Goal: Task Accomplishment & Management: Use online tool/utility

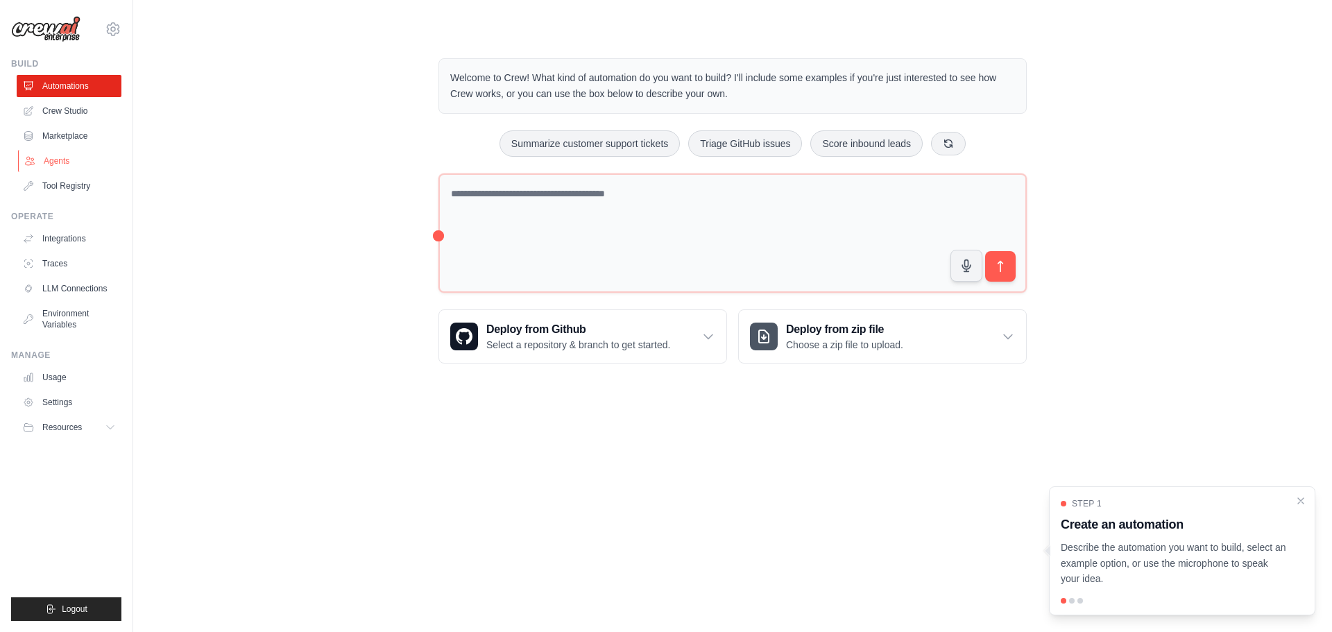
click at [46, 164] on link "Agents" at bounding box center [70, 161] width 105 height 22
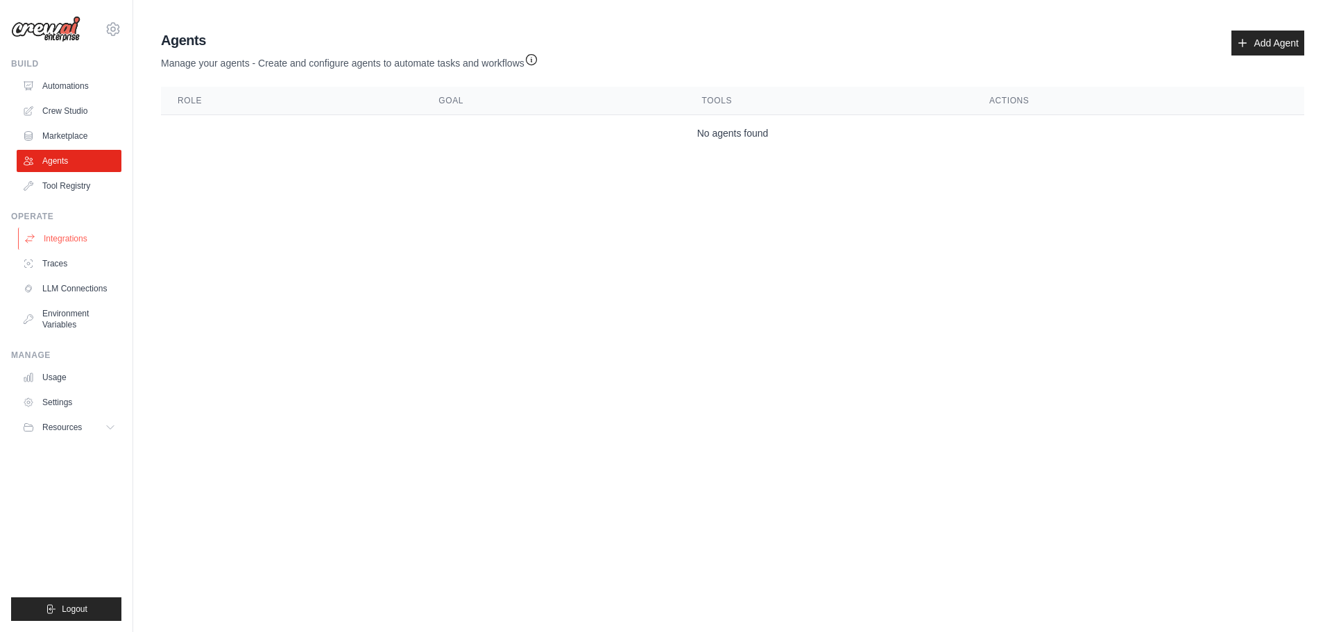
click at [55, 240] on link "Integrations" at bounding box center [70, 239] width 105 height 22
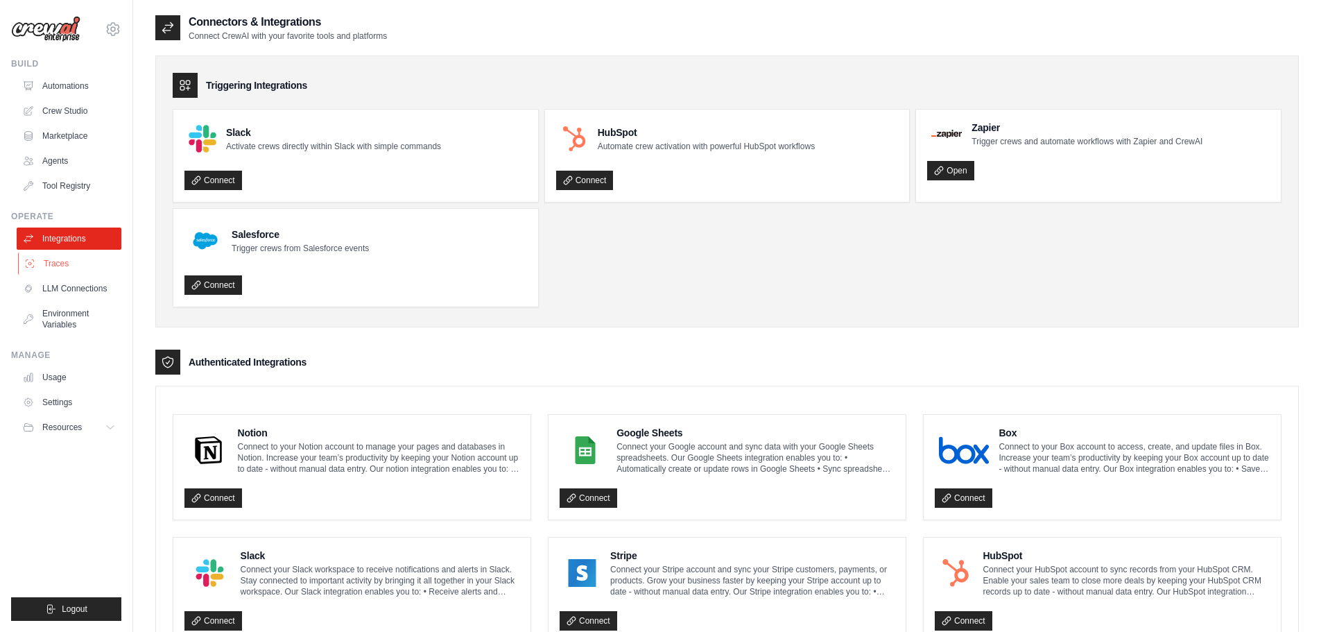
click at [53, 261] on link "Traces" at bounding box center [70, 263] width 105 height 22
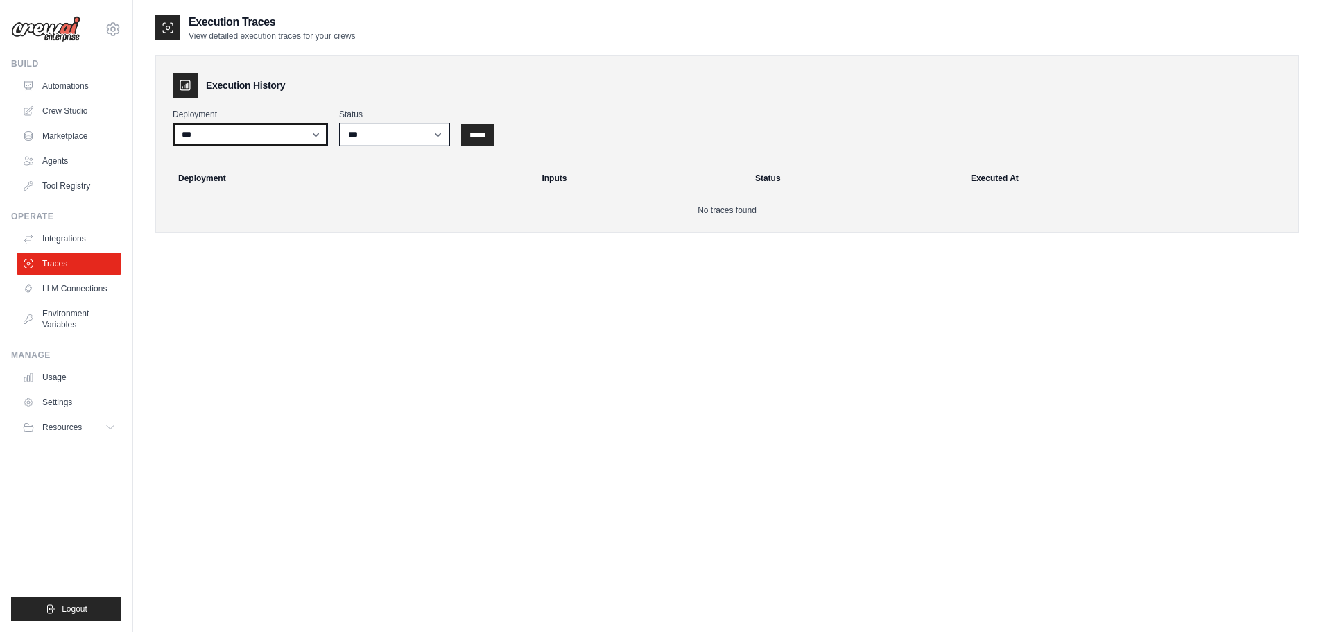
click at [319, 128] on select "***" at bounding box center [250, 135] width 155 height 24
click at [318, 129] on select "***" at bounding box center [250, 135] width 155 height 24
click at [82, 288] on link "LLM Connections" at bounding box center [70, 288] width 105 height 22
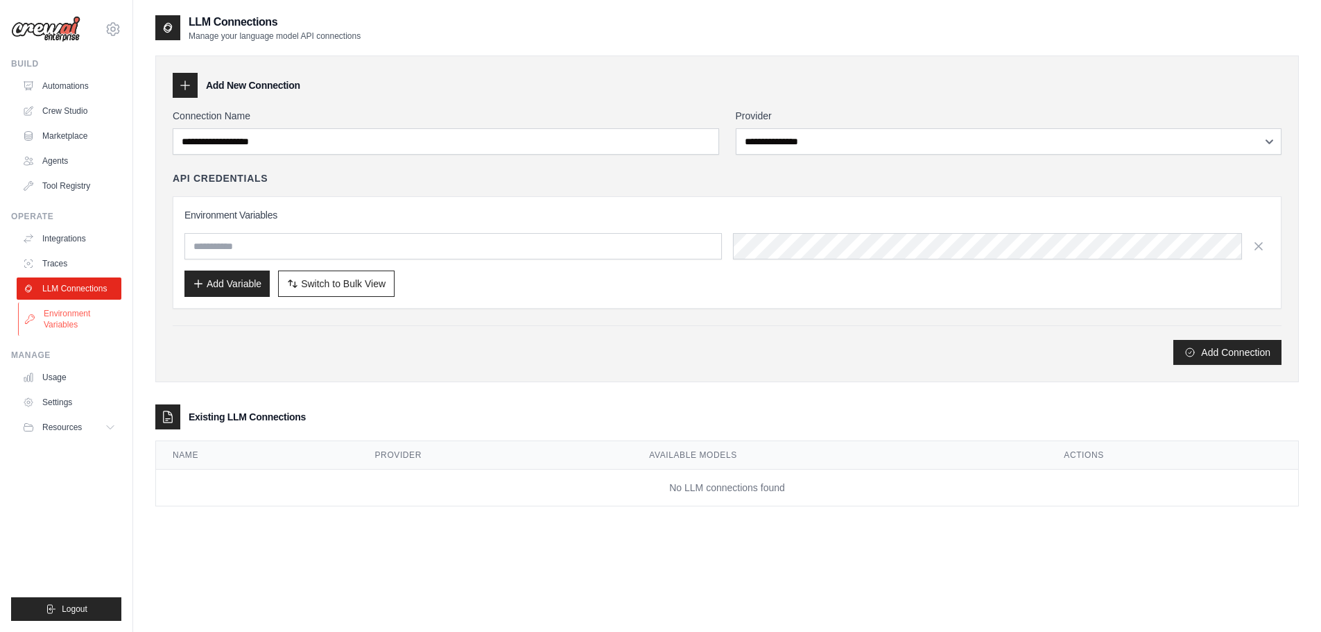
click at [68, 329] on link "Environment Variables" at bounding box center [70, 318] width 105 height 33
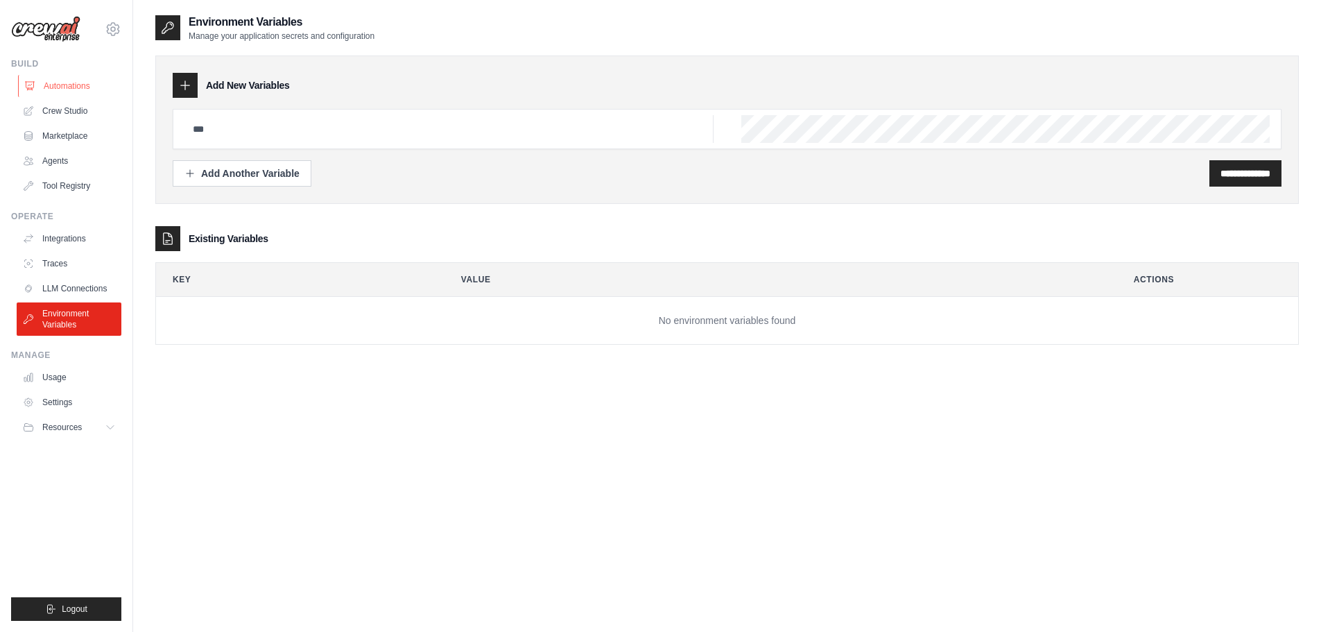
click at [65, 86] on link "Automations" at bounding box center [70, 86] width 105 height 22
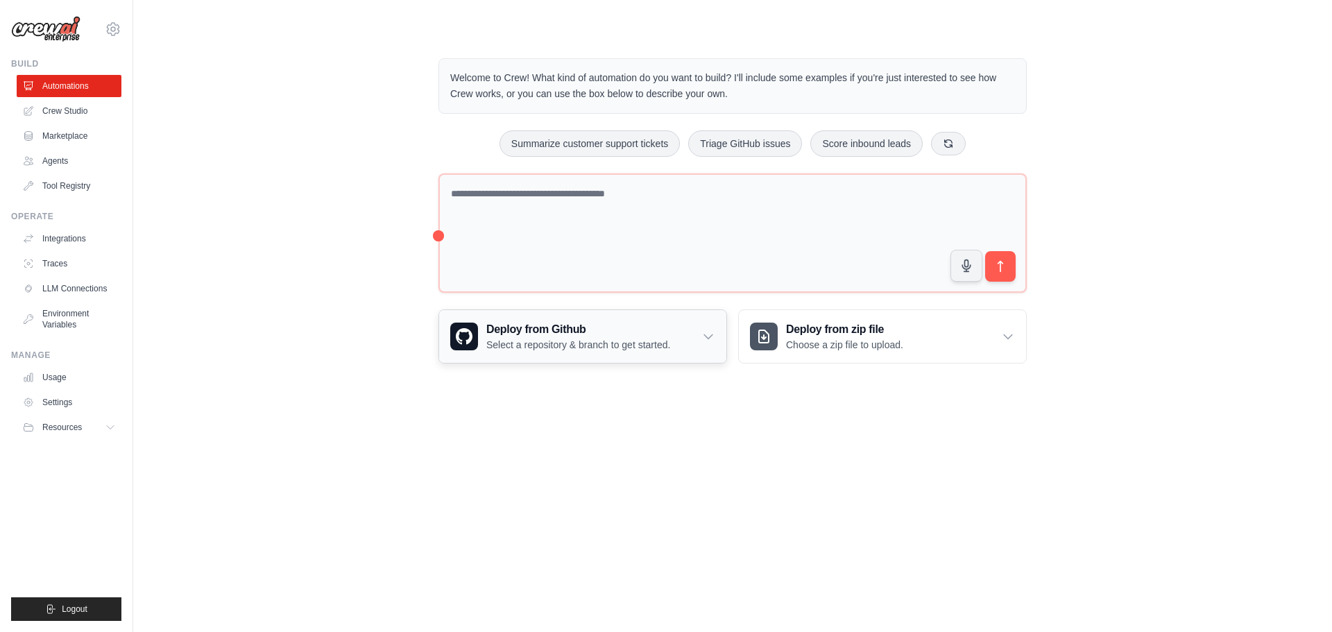
click at [708, 336] on icon at bounding box center [708, 336] width 14 height 14
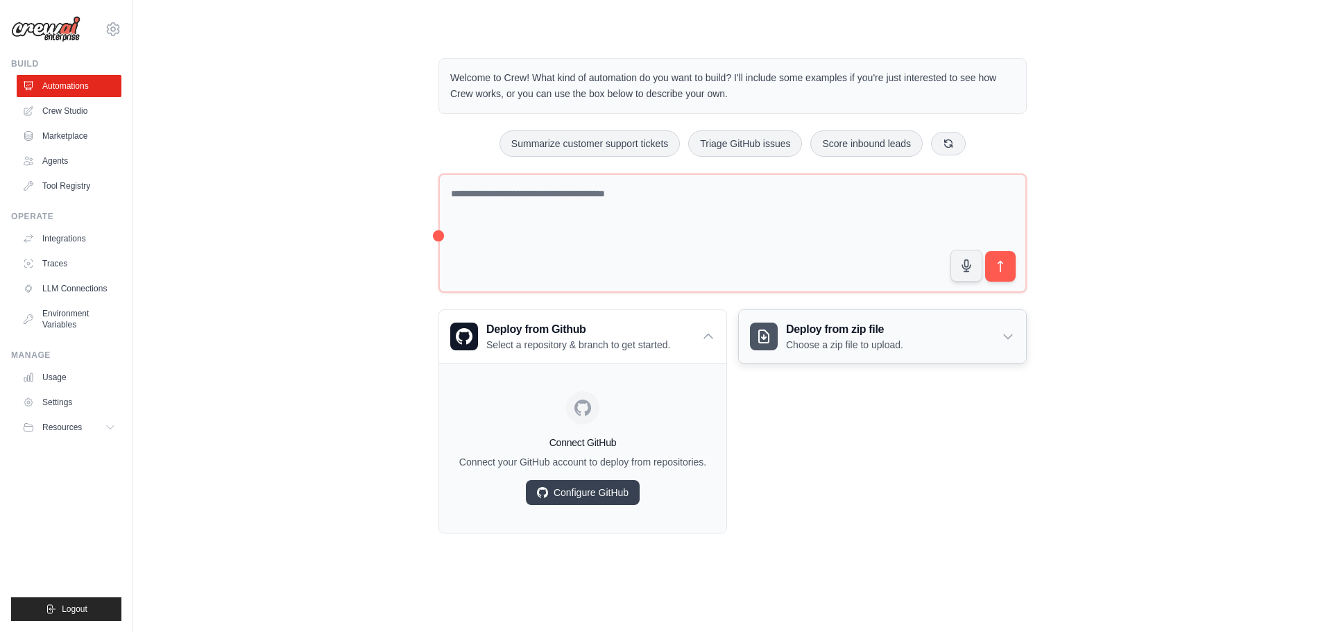
click at [1004, 338] on icon at bounding box center [1008, 336] width 14 height 14
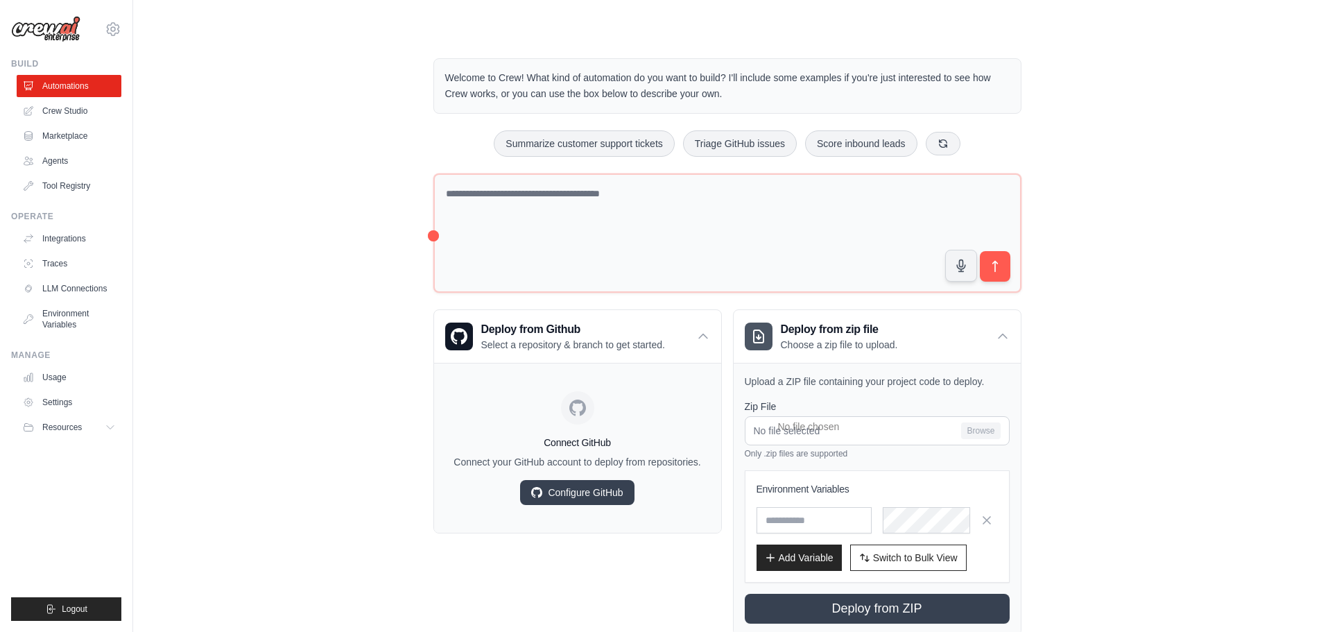
click at [1160, 340] on div "Welcome to Crew! What kind of automation do you want to build? I'll include som…" at bounding box center [727, 346] width 1144 height 621
click at [948, 139] on icon at bounding box center [943, 142] width 11 height 11
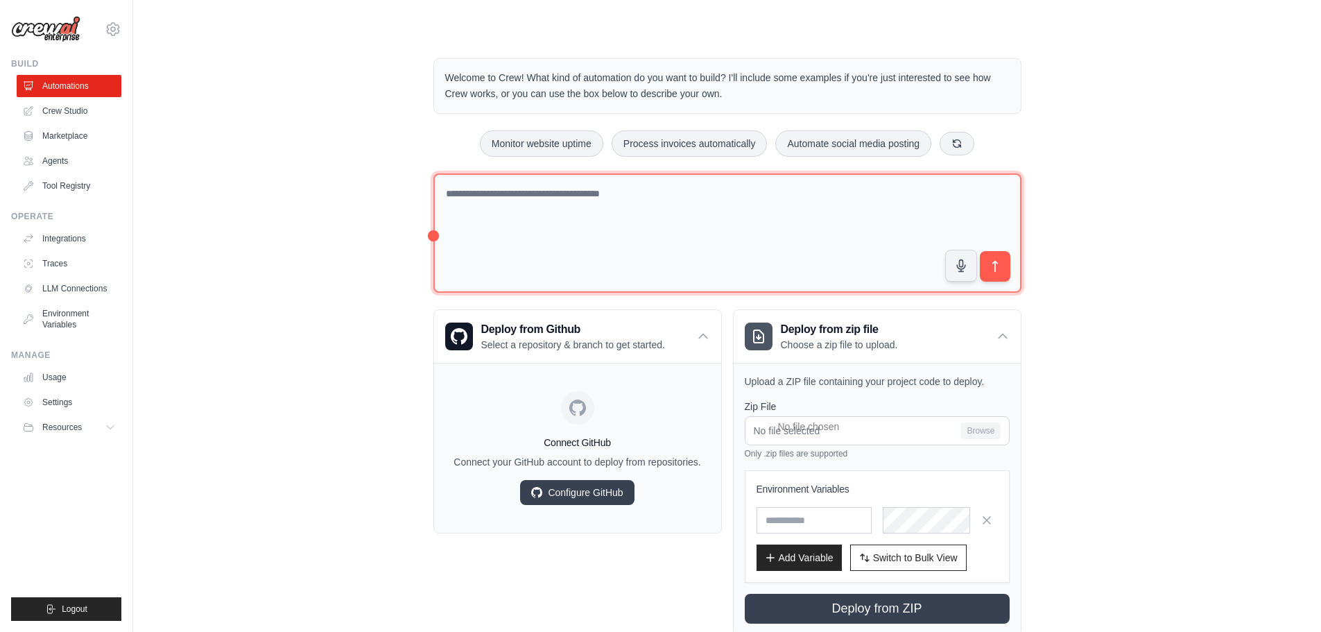
click at [535, 217] on textarea at bounding box center [728, 233] width 588 height 120
paste textarea "**********"
type textarea "**********"
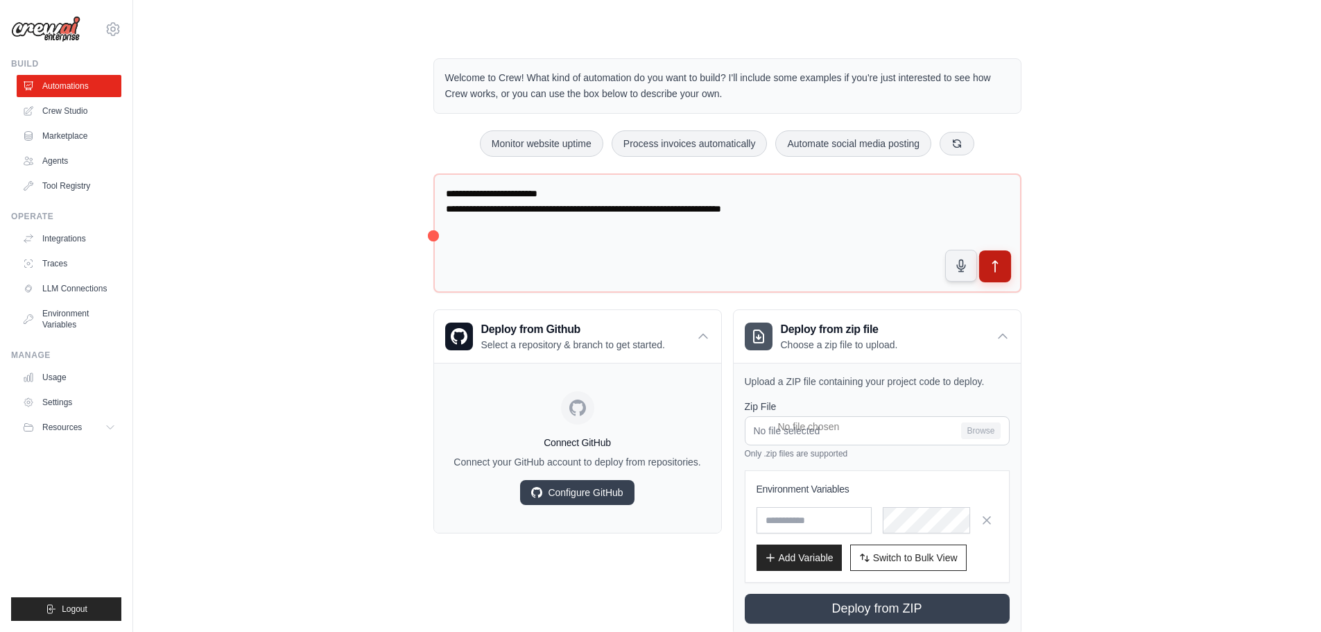
click at [993, 262] on icon "submit" at bounding box center [995, 266] width 5 height 11
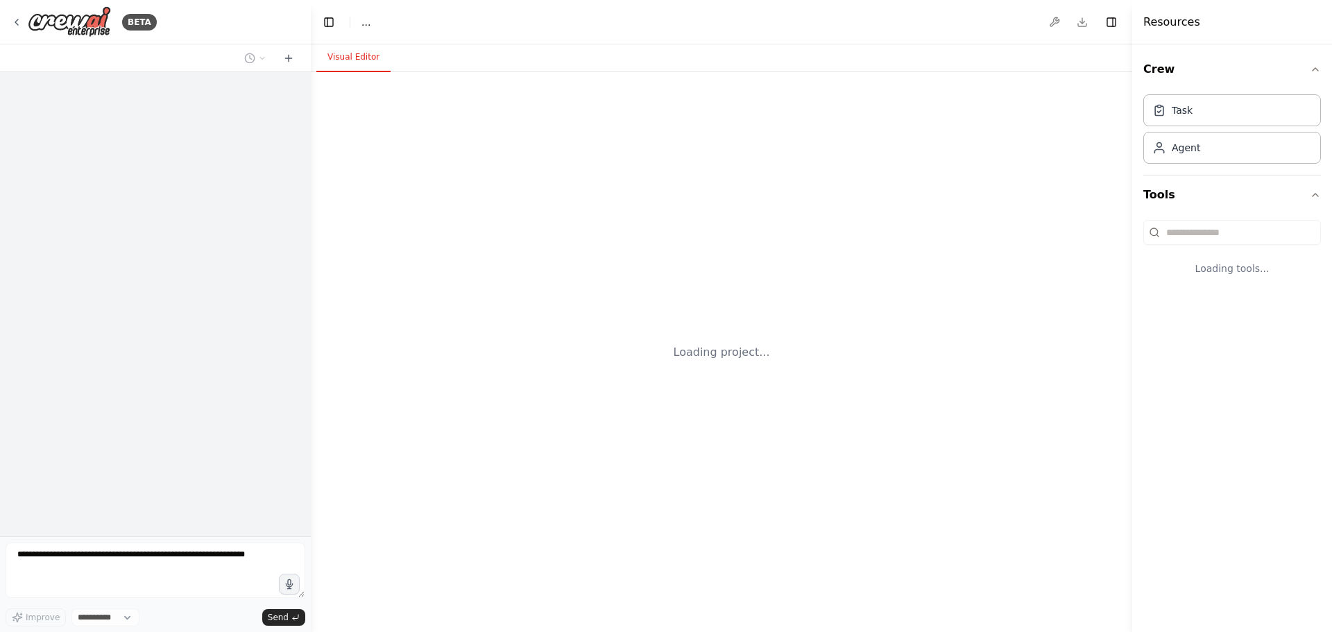
select select "****"
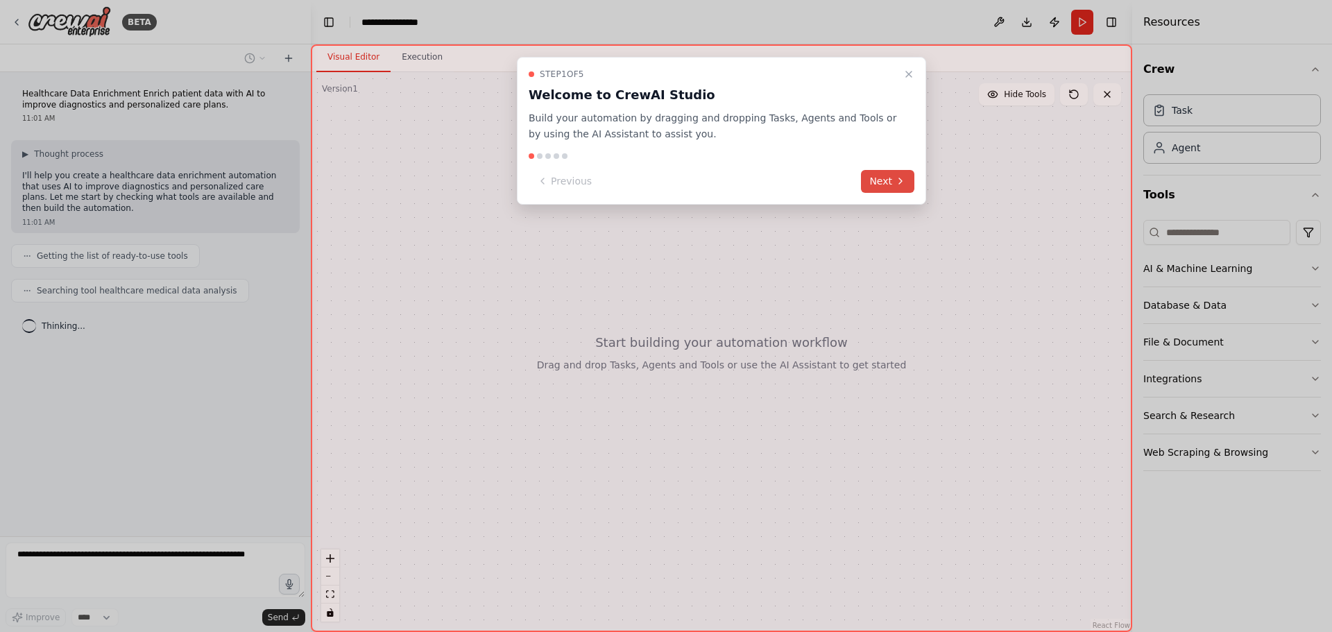
click at [885, 184] on button "Next" at bounding box center [887, 181] width 53 height 23
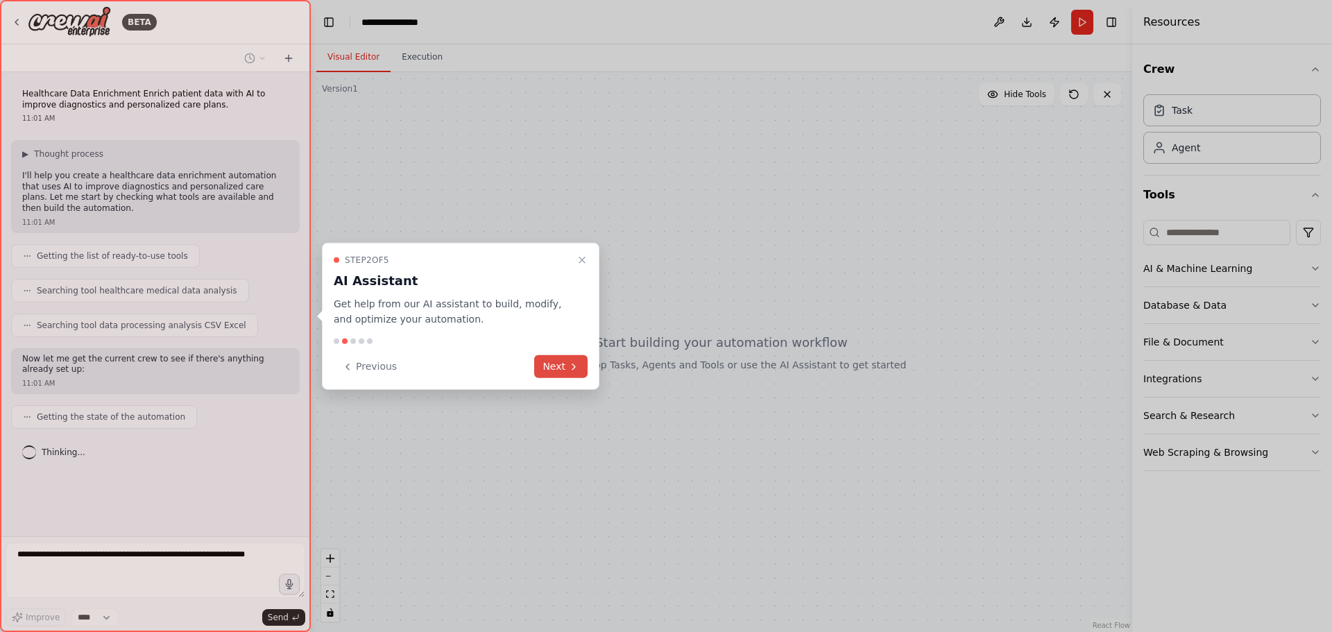
click at [558, 365] on button "Next" at bounding box center [560, 366] width 53 height 23
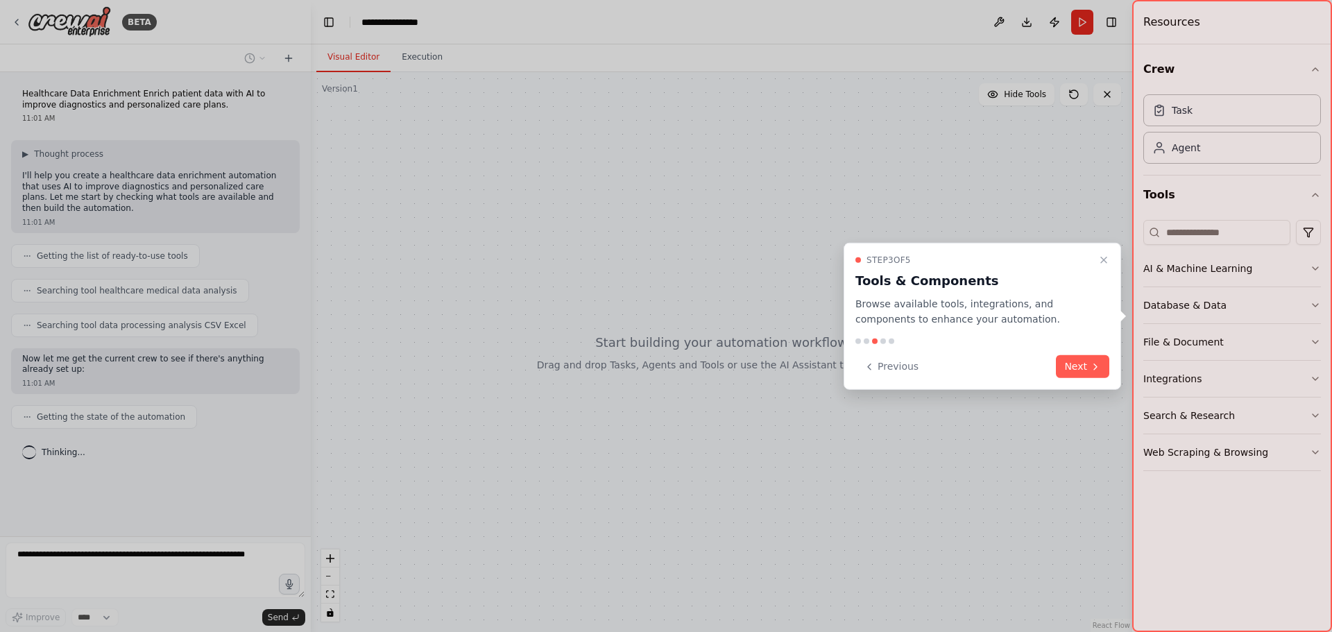
click at [1083, 362] on button "Next" at bounding box center [1082, 366] width 53 height 23
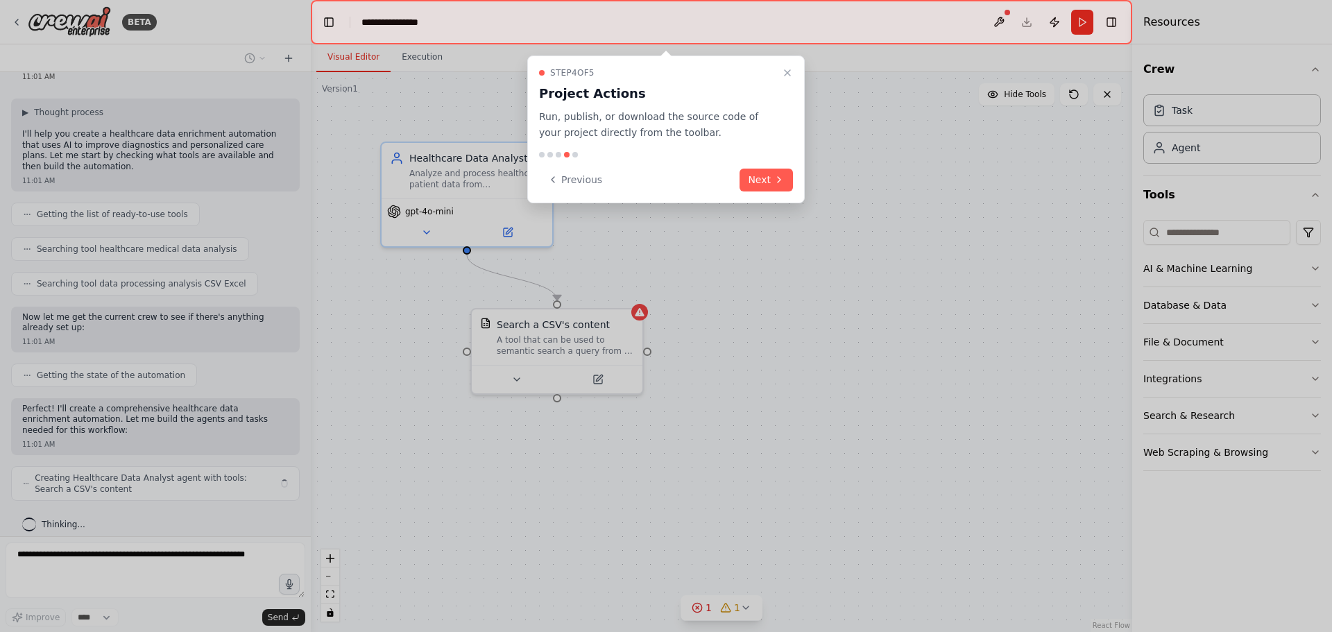
scroll to position [53, 0]
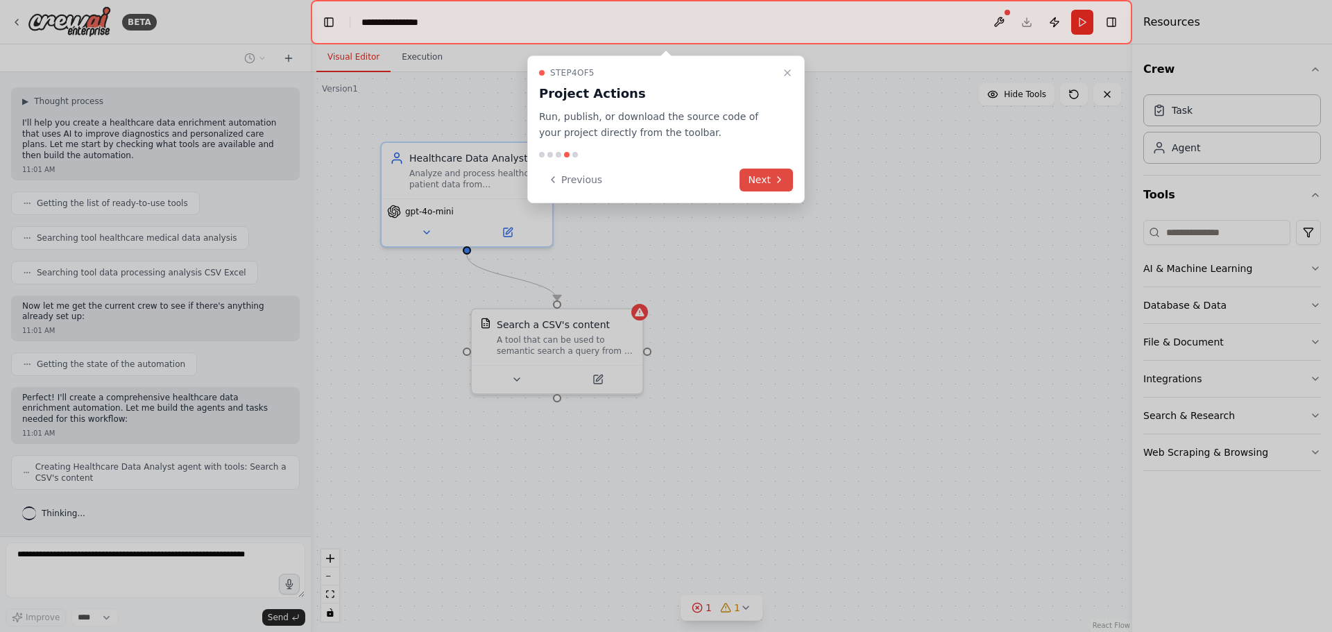
click at [755, 175] on button "Next" at bounding box center [765, 180] width 53 height 23
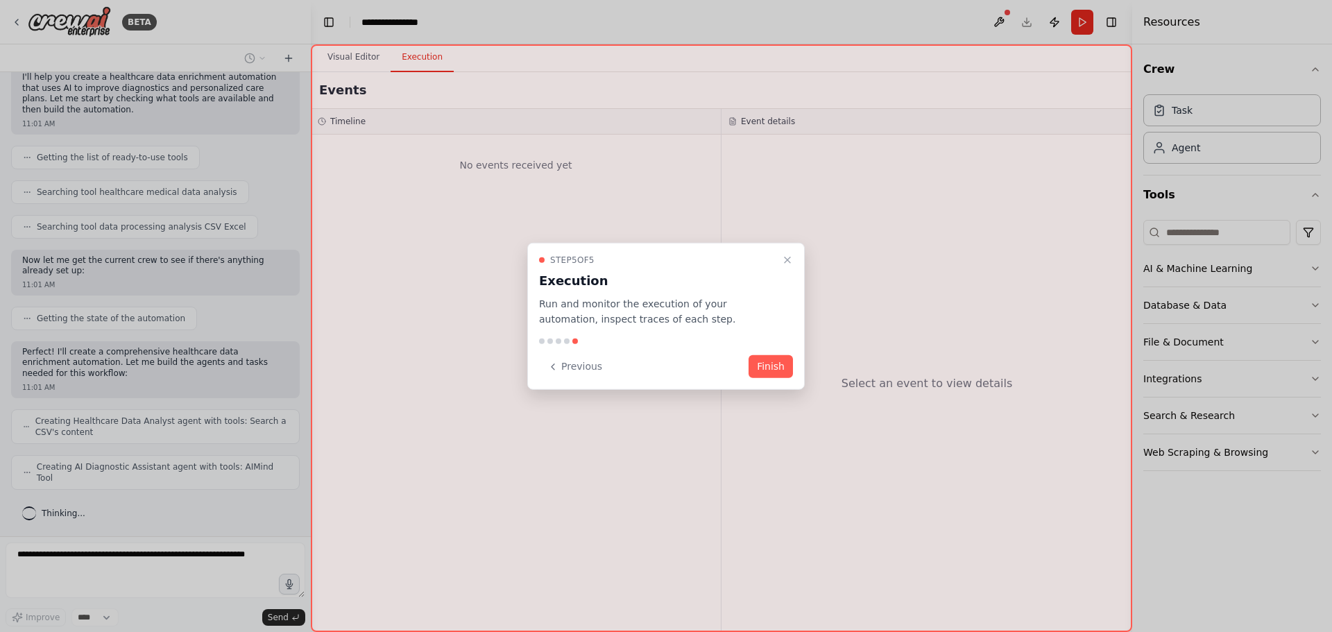
scroll to position [87, 0]
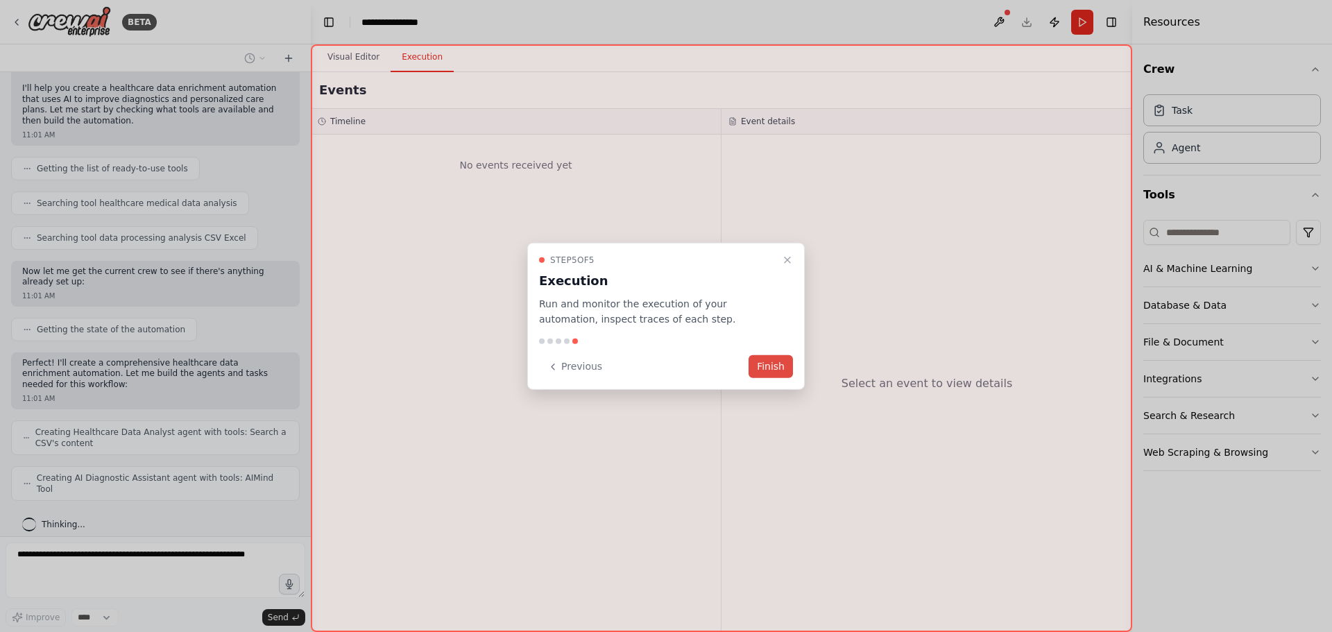
click at [773, 366] on button "Finish" at bounding box center [770, 366] width 44 height 23
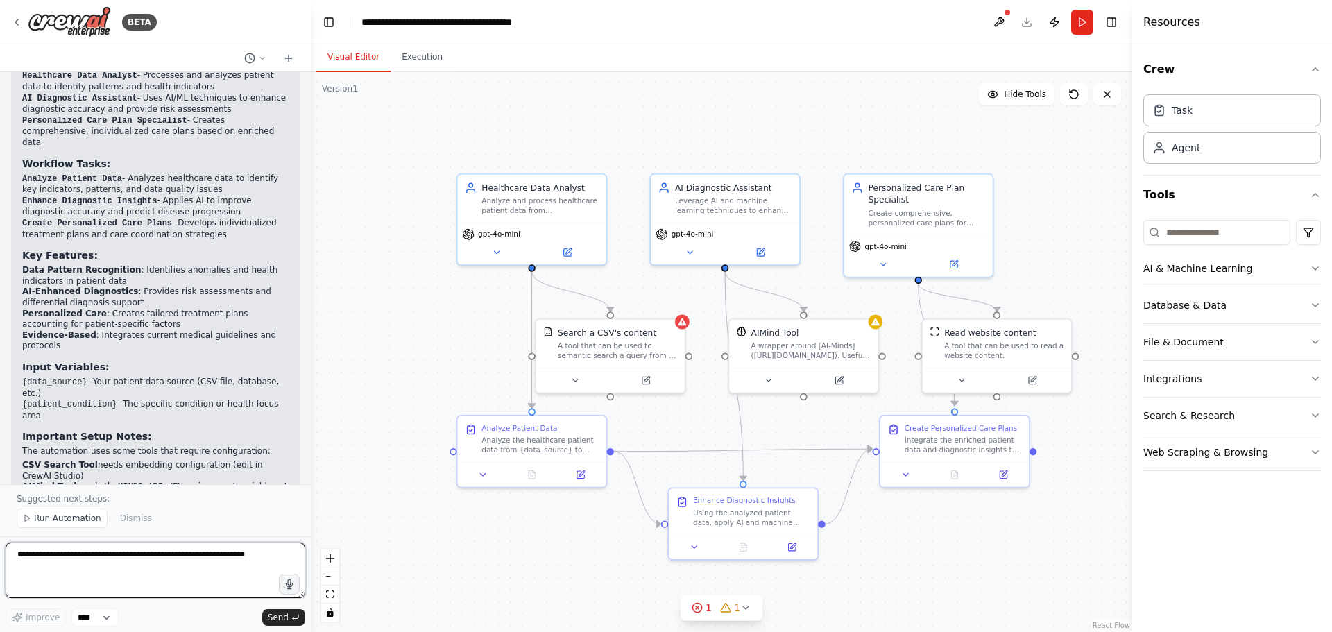
scroll to position [1052, 0]
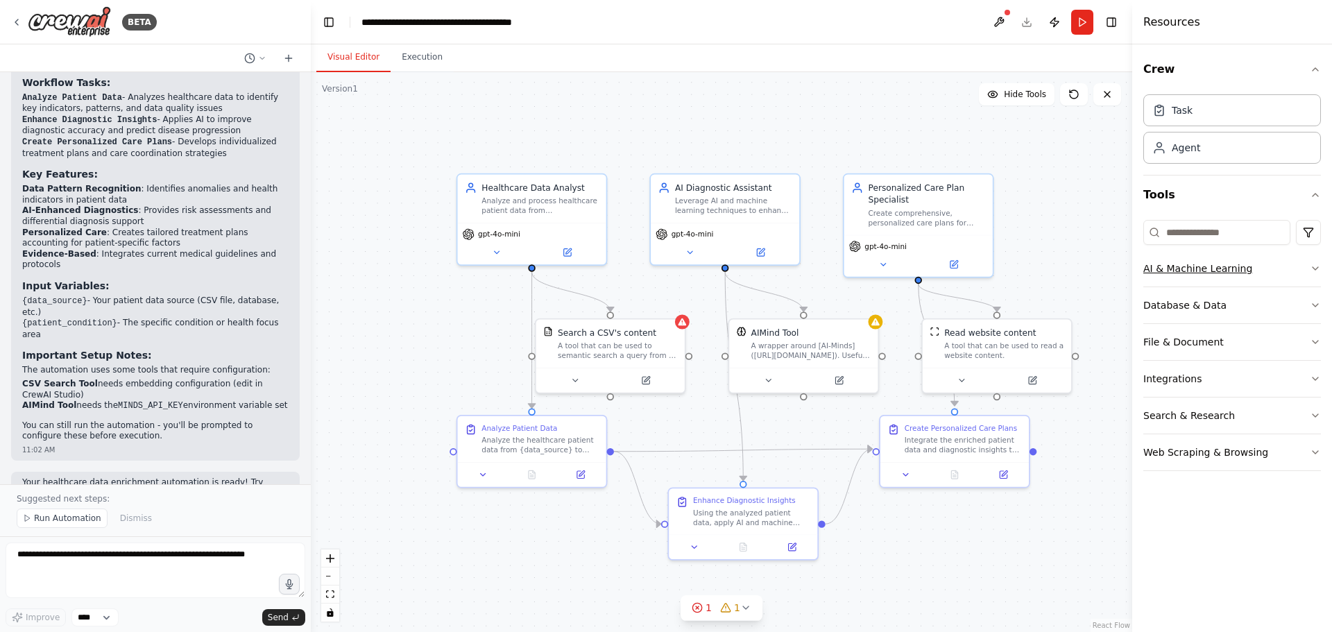
click at [1309, 268] on button "AI & Machine Learning" at bounding box center [1232, 268] width 178 height 36
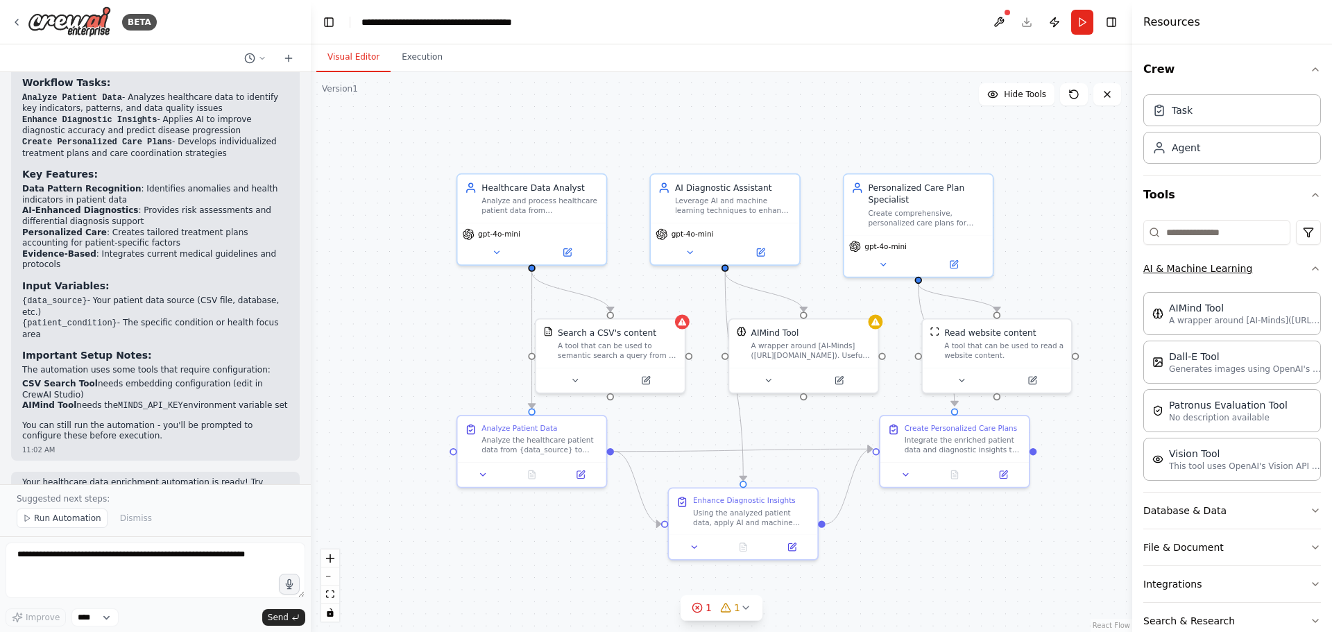
click at [1310, 266] on icon "button" at bounding box center [1315, 268] width 11 height 11
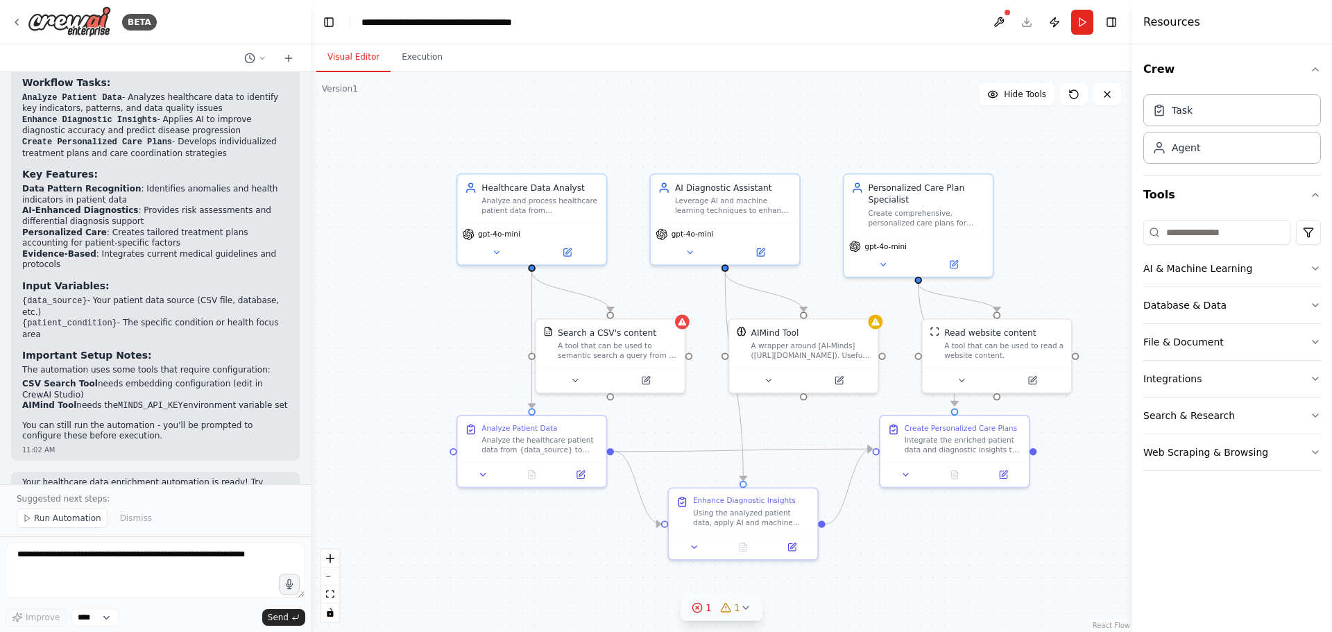
click at [744, 608] on icon at bounding box center [746, 607] width 6 height 3
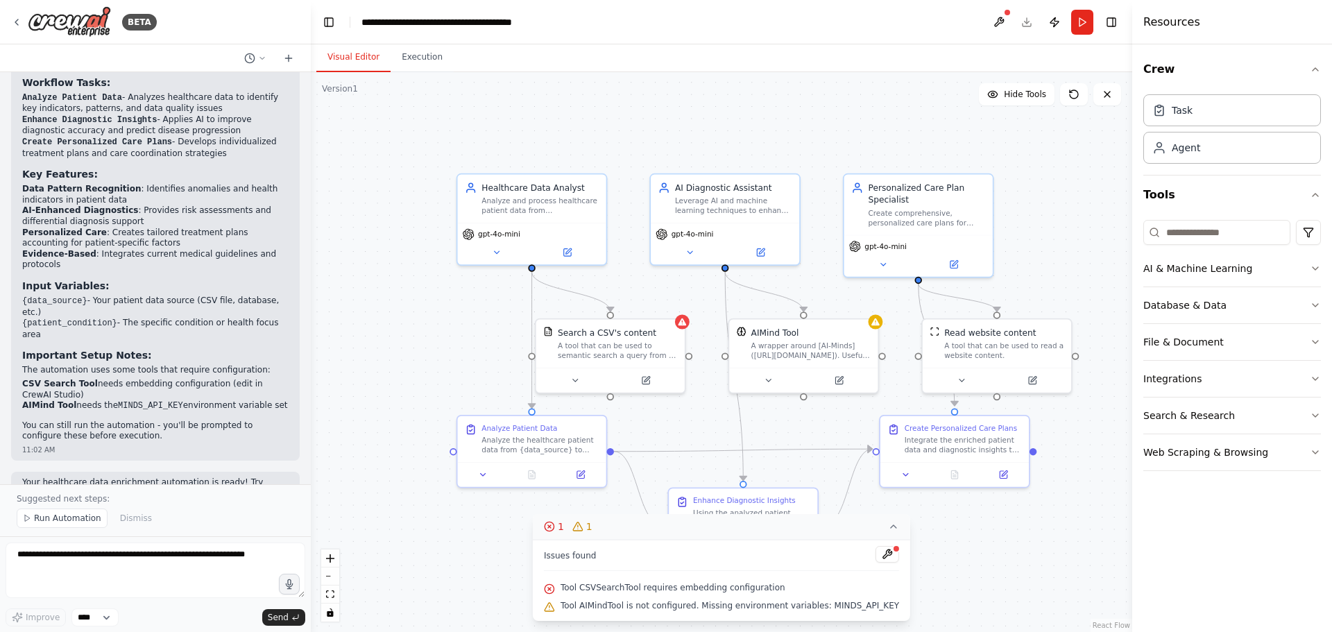
click at [997, 597] on div ".deletable-edge-delete-btn { width: 20px; height: 20px; border: 0px solid #ffff…" at bounding box center [721, 352] width 821 height 560
click at [875, 553] on button at bounding box center [887, 554] width 24 height 17
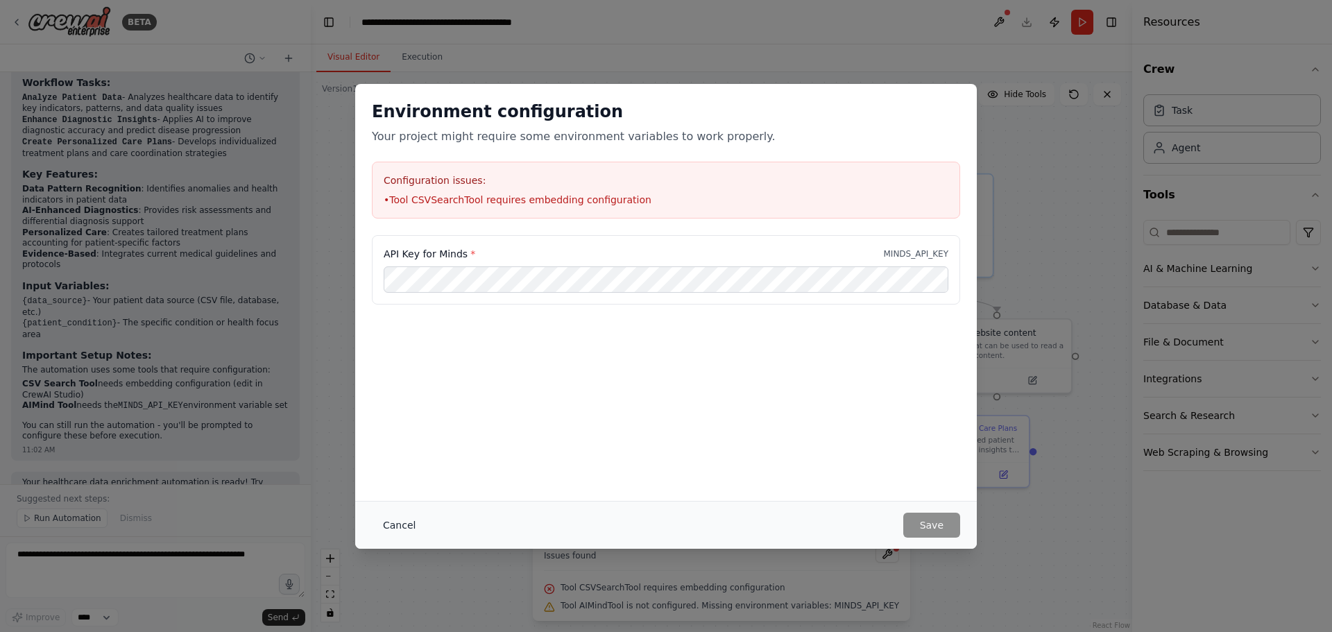
click at [397, 529] on button "Cancel" at bounding box center [399, 525] width 55 height 25
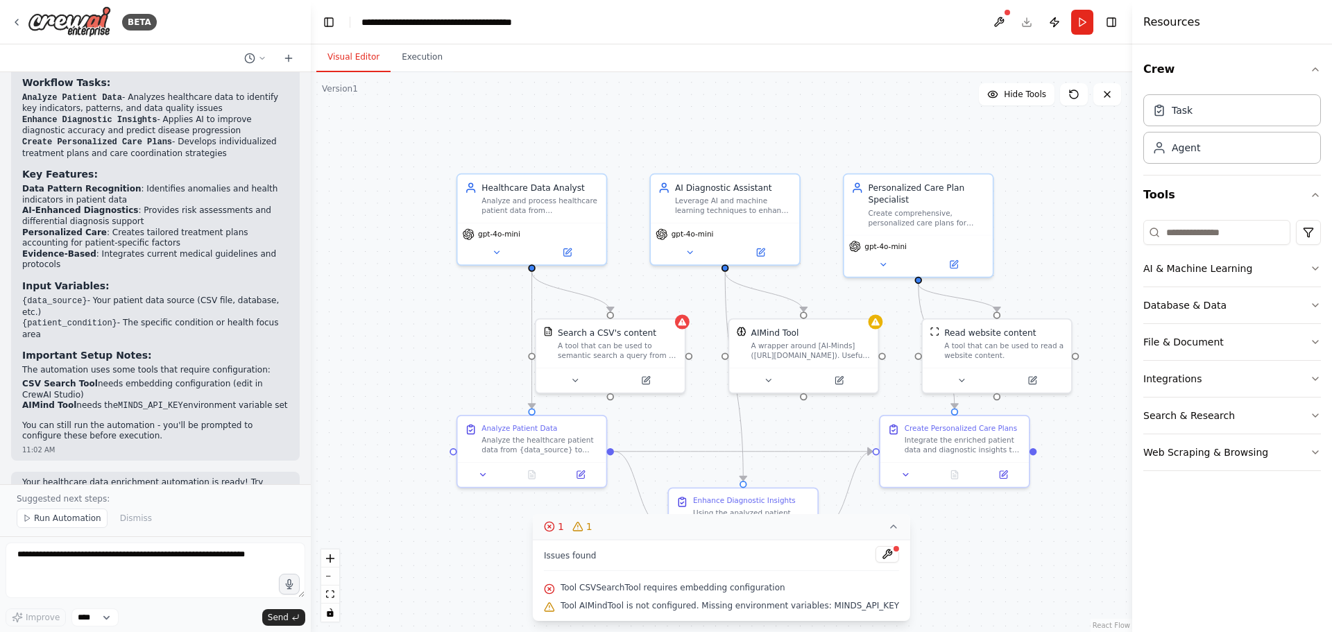
click at [555, 532] on icon at bounding box center [549, 526] width 11 height 11
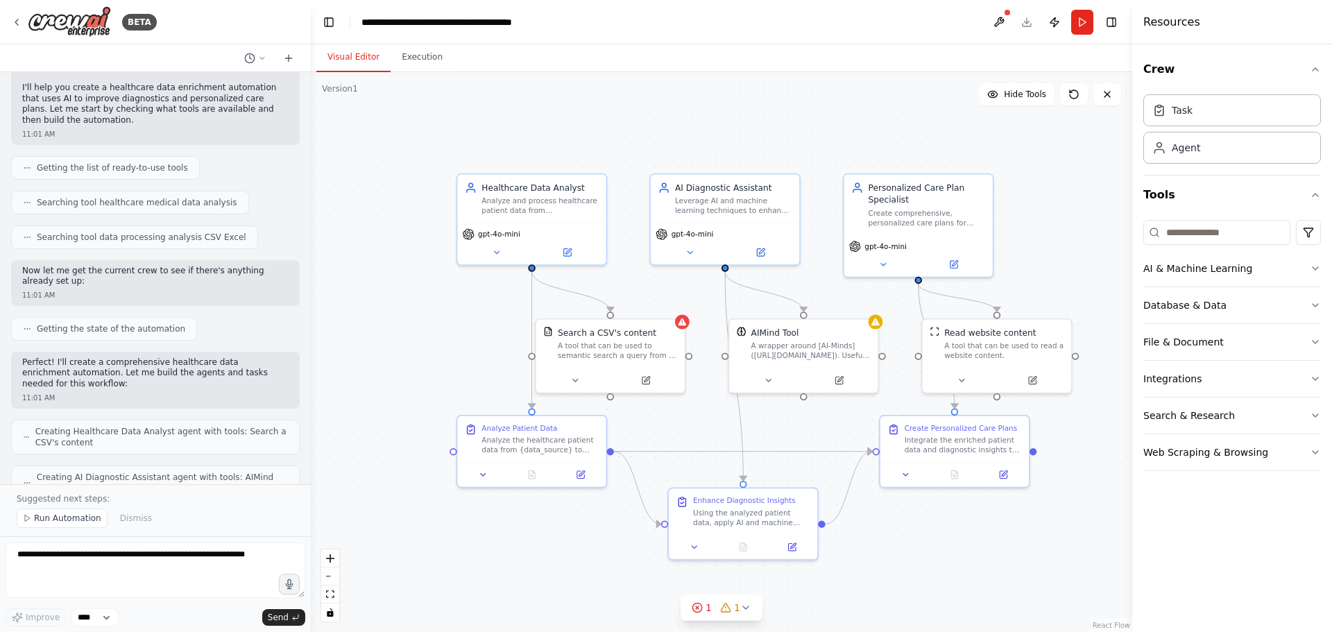
scroll to position [0, 0]
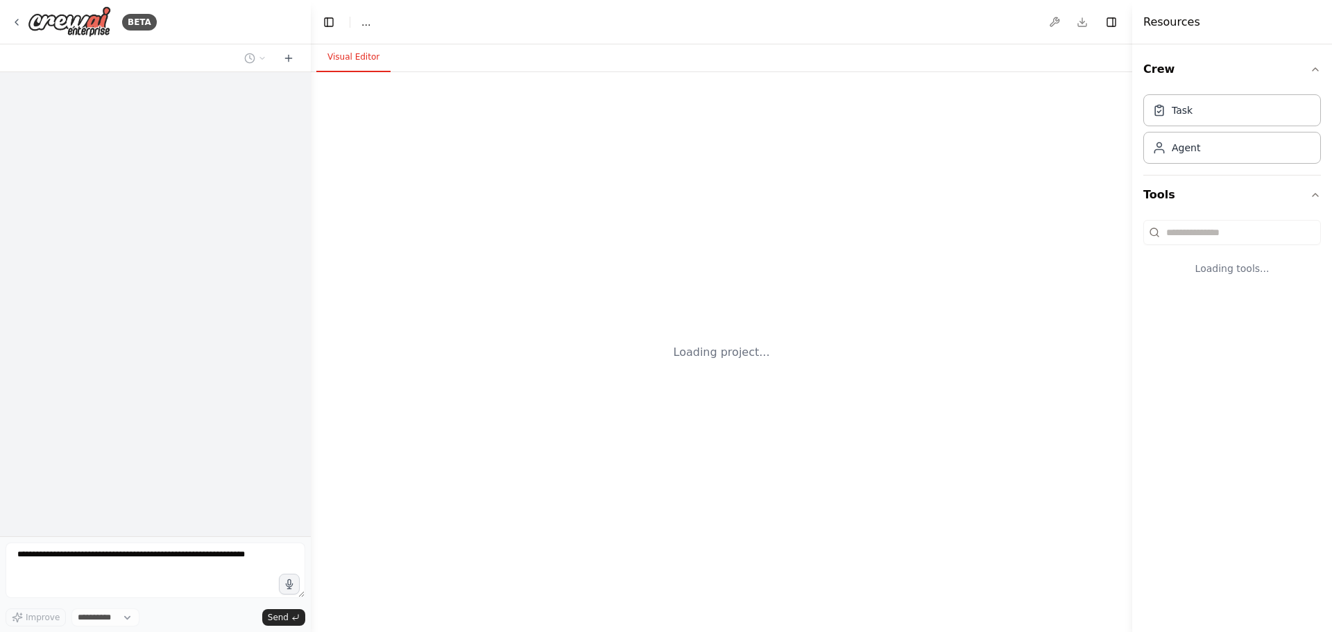
select select "****"
